Goal: Navigation & Orientation: Find specific page/section

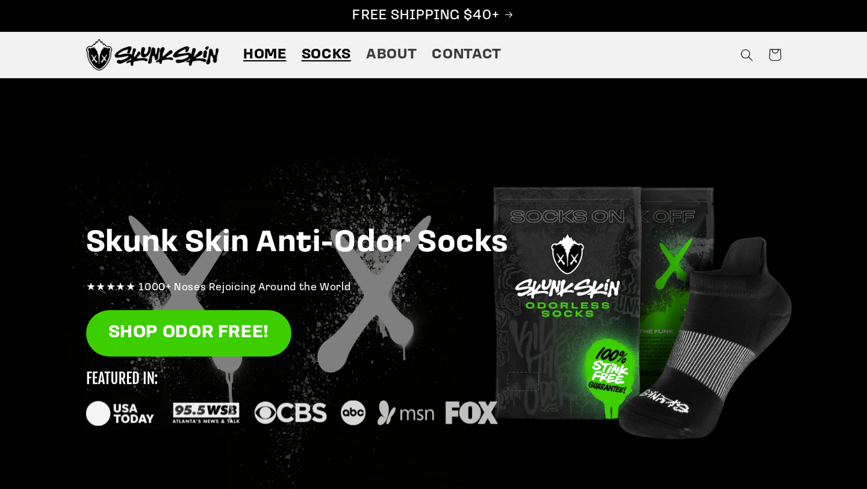
click at [332, 52] on span "Socks" at bounding box center [325, 55] width 49 height 19
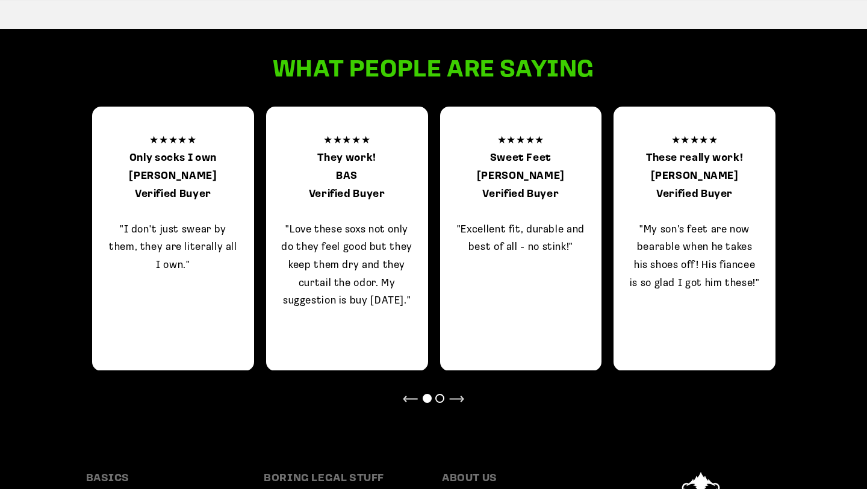
scroll to position [1009, 0]
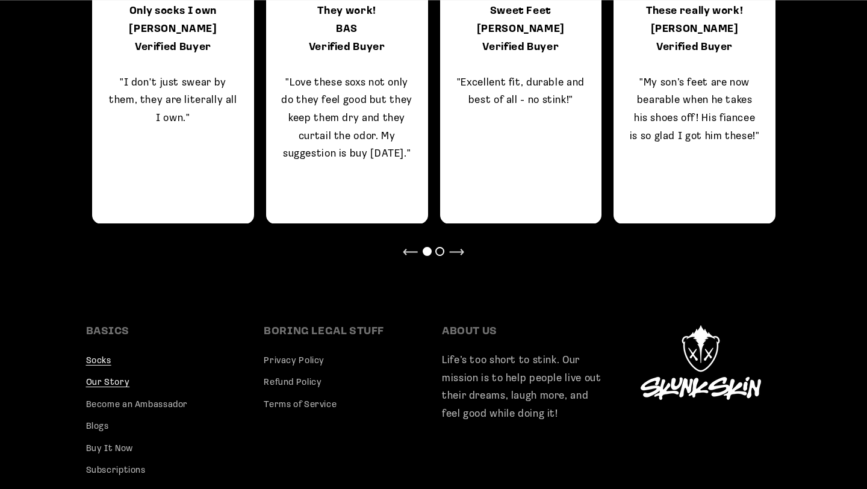
click at [121, 382] on link "Our Story" at bounding box center [108, 383] width 44 height 22
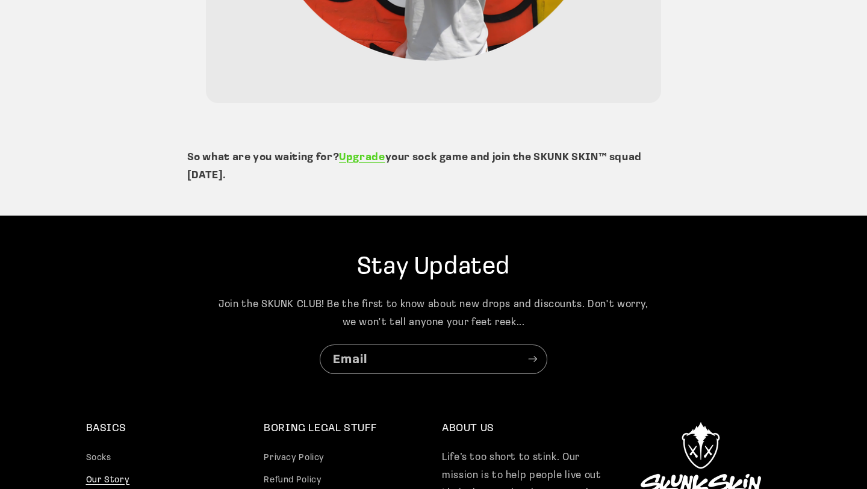
scroll to position [2935, 0]
